Goal: Task Accomplishment & Management: Use online tool/utility

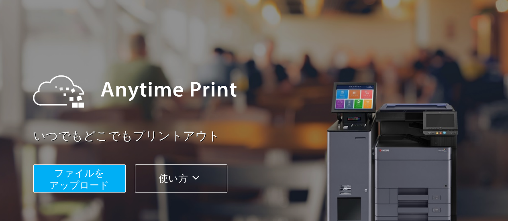
scroll to position [40, 0]
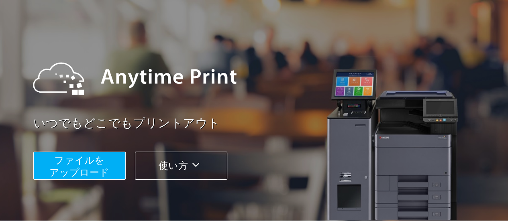
click at [73, 157] on span "ファイルを ​​アップロード" at bounding box center [79, 166] width 60 height 23
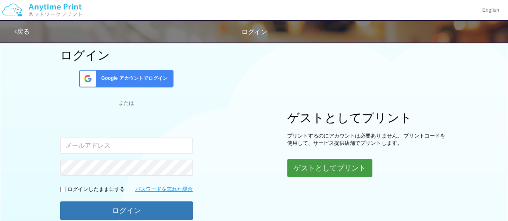
click at [357, 171] on button "ゲストとしてプリント" at bounding box center [329, 168] width 85 height 18
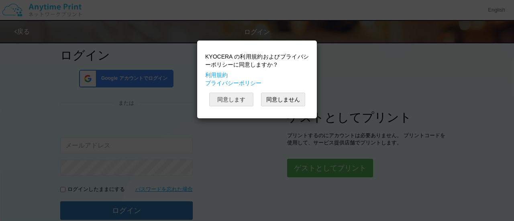
click at [236, 94] on button "同意します" at bounding box center [231, 100] width 44 height 14
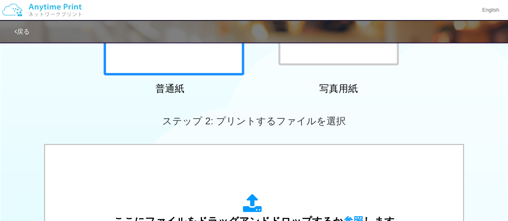
scroll to position [80, 0]
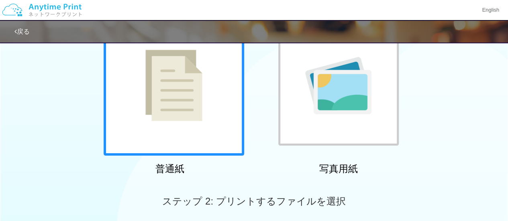
click at [179, 99] on img at bounding box center [173, 85] width 57 height 71
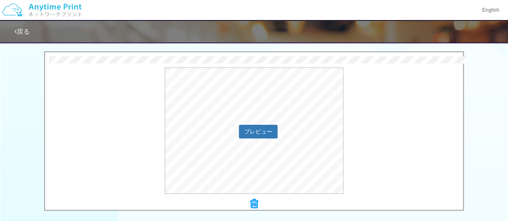
scroll to position [241, 0]
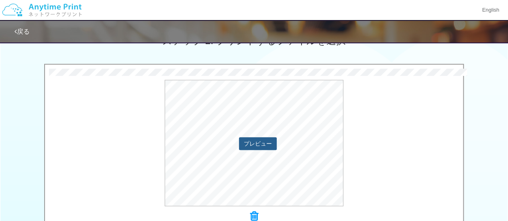
click at [252, 145] on button "プレビュー" at bounding box center [258, 143] width 38 height 13
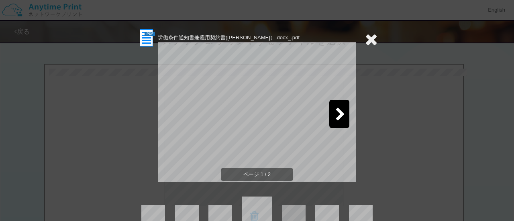
click at [335, 114] on icon at bounding box center [340, 115] width 10 height 14
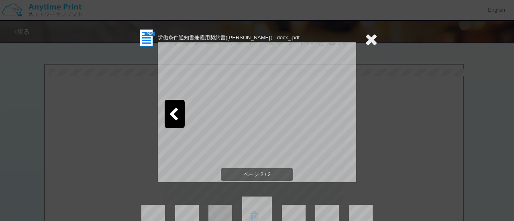
click at [367, 38] on icon at bounding box center [371, 39] width 12 height 16
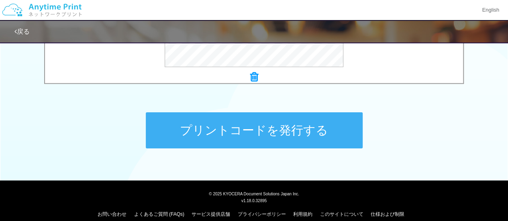
scroll to position [389, 0]
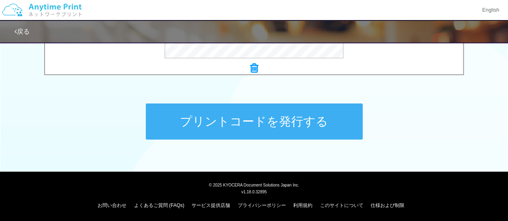
click at [325, 124] on button "プリントコードを発行する" at bounding box center [254, 122] width 217 height 36
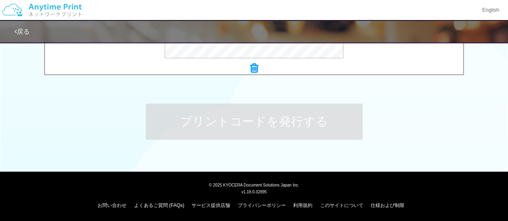
scroll to position [0, 0]
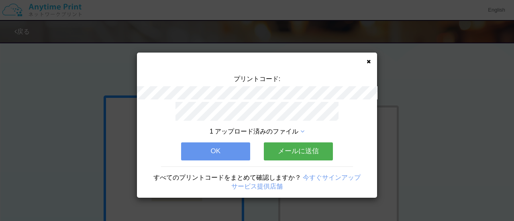
click at [234, 151] on button "OK" at bounding box center [215, 152] width 69 height 18
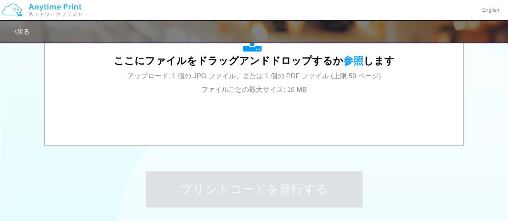
scroll to position [389, 0]
